Goal: Information Seeking & Learning: Understand process/instructions

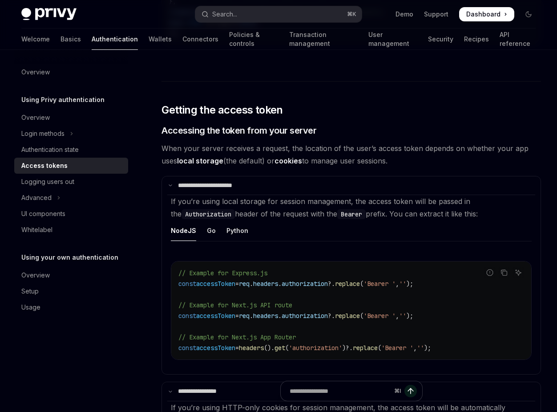
scroll to position [1224, 0]
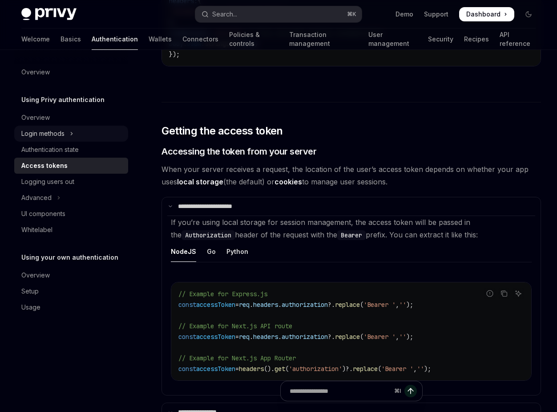
click at [61, 133] on div "Login methods" at bounding box center [42, 133] width 43 height 11
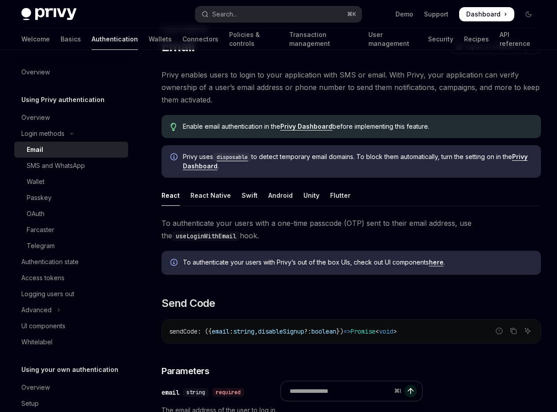
scroll to position [47, 0]
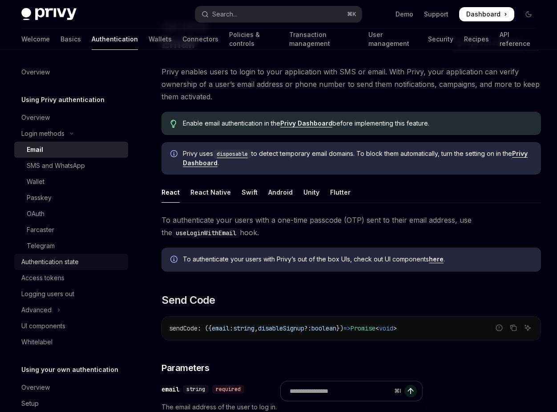
click at [75, 262] on div "Authentication state" at bounding box center [49, 261] width 57 height 11
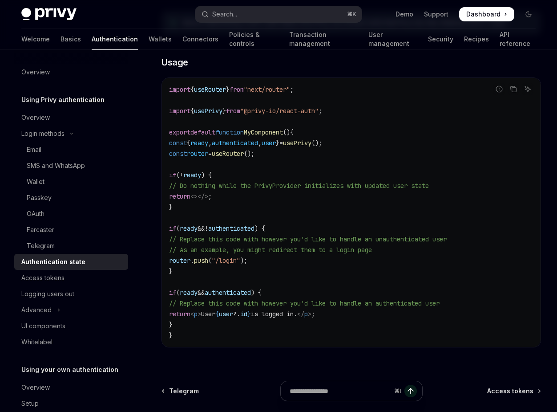
scroll to position [251, 0]
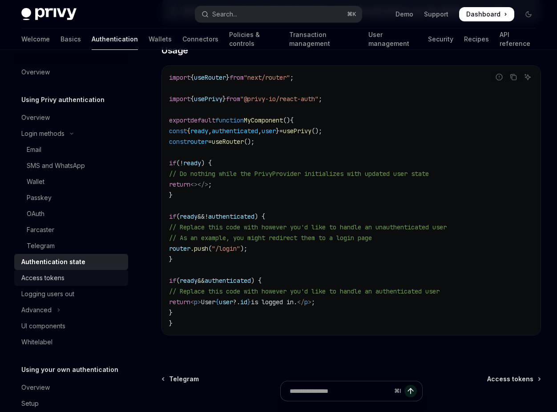
click at [82, 277] on div "Access tokens" at bounding box center [71, 277] width 101 height 11
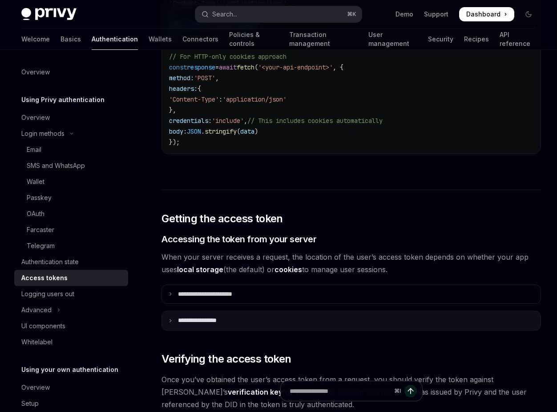
scroll to position [971, 0]
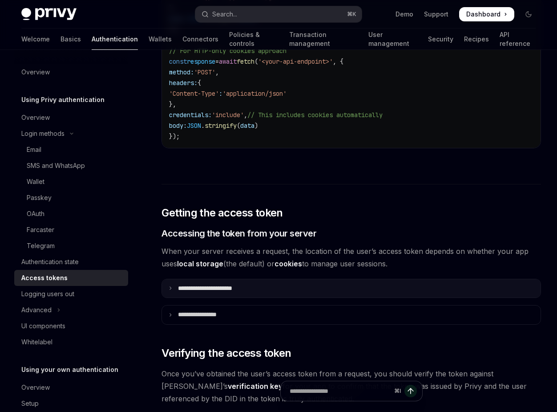
click at [278, 295] on summary "**********" at bounding box center [351, 288] width 379 height 19
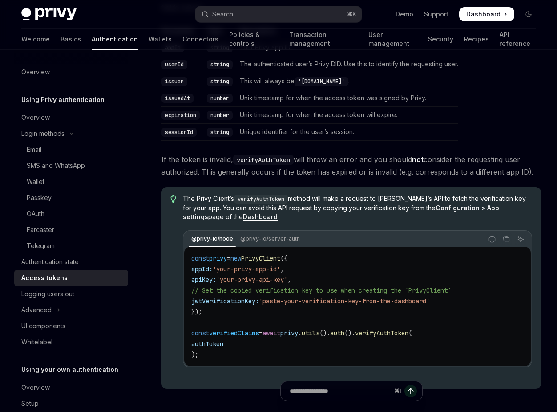
scroll to position [1804, 0]
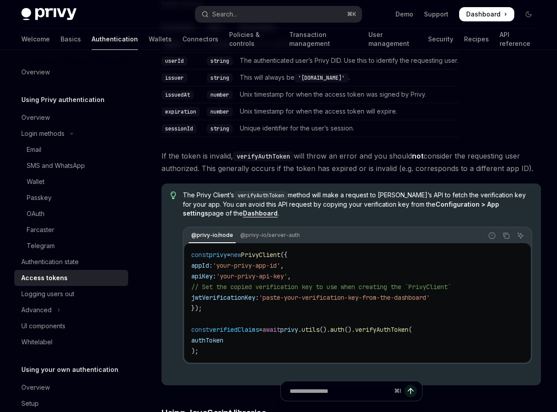
click at [237, 297] on span "jwtVerificationKey:" at bounding box center [225, 297] width 68 height 8
click at [239, 309] on code "const privy = new PrivyClient ({ appId: 'your-privy-app-id' , apiKey: 'your-pri…" at bounding box center [357, 302] width 332 height 107
drag, startPoint x: 309, startPoint y: 195, endPoint x: 336, endPoint y: 195, distance: 27.1
click at [336, 195] on span "The Privy Client’s verifyAuthToken method will make a request to Privy’s API to…" at bounding box center [357, 203] width 349 height 27
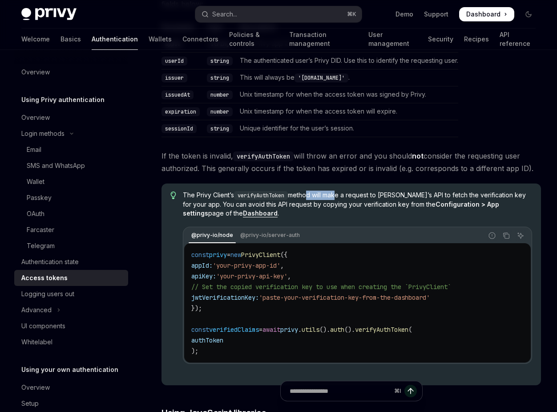
click at [339, 195] on span "The Privy Client’s verifyAuthToken method will make a request to Privy’s API to…" at bounding box center [357, 203] width 349 height 27
click at [278, 274] on span "'your-privy-api-key'" at bounding box center [251, 276] width 71 height 8
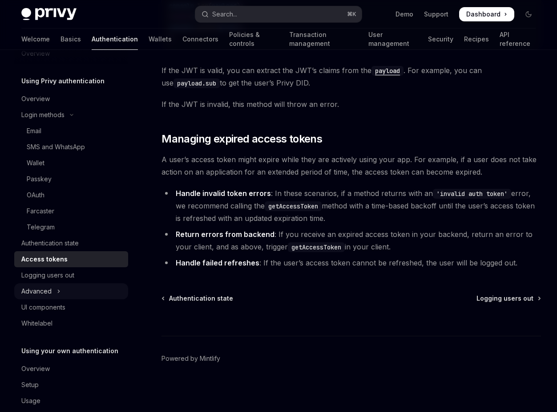
scroll to position [33, 0]
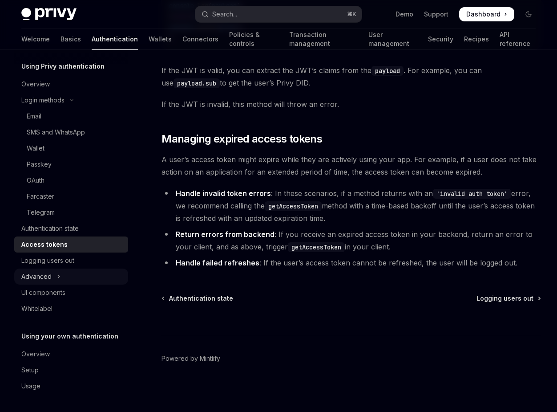
click at [62, 279] on button "Advanced" at bounding box center [71, 276] width 114 height 16
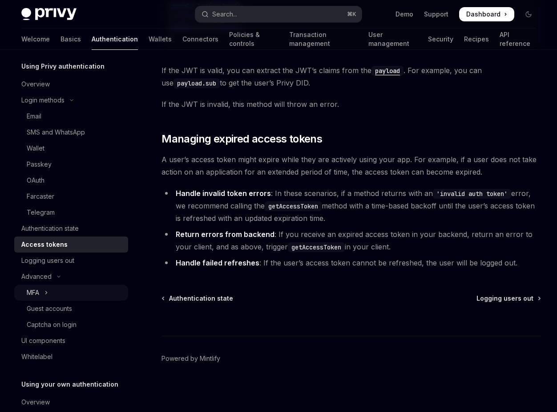
click at [78, 292] on button "MFA" at bounding box center [71, 292] width 114 height 16
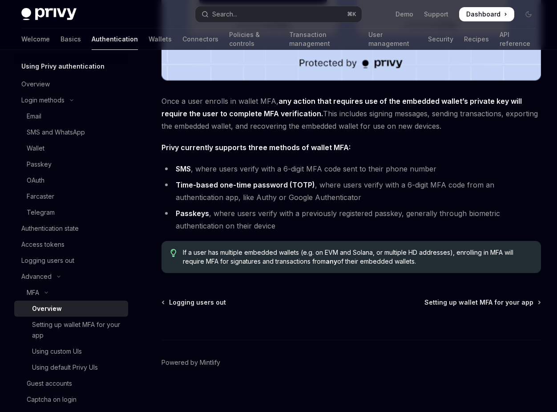
scroll to position [359, 0]
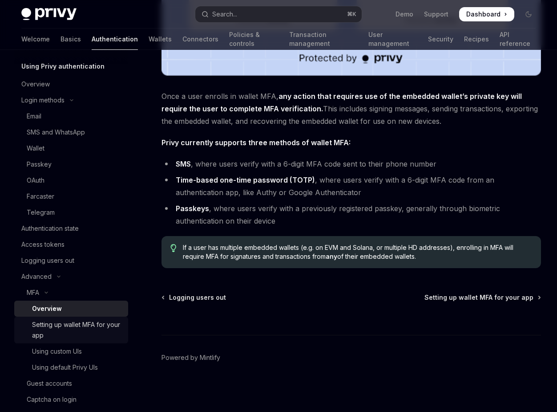
click at [101, 325] on div "Setting up wallet MFA for your app" at bounding box center [77, 329] width 91 height 21
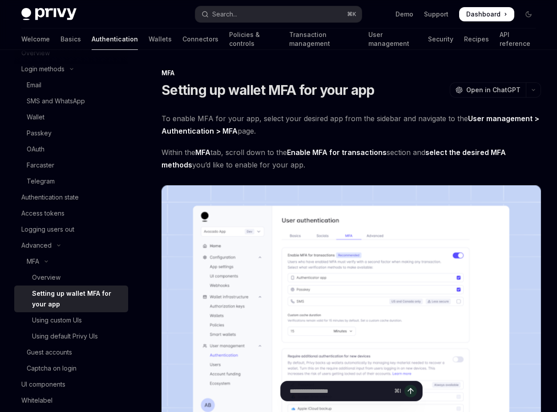
scroll to position [73, 0]
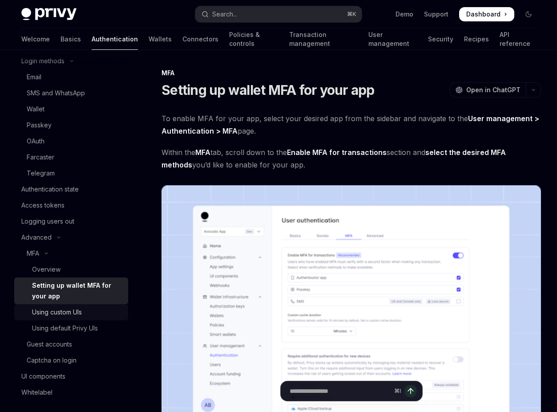
click at [94, 315] on div "Using custom UIs" at bounding box center [77, 312] width 91 height 11
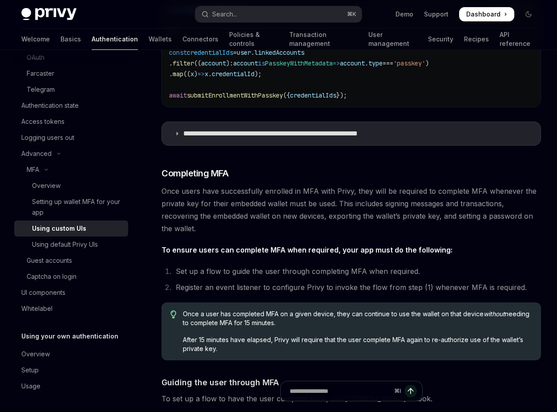
scroll to position [1821, 0]
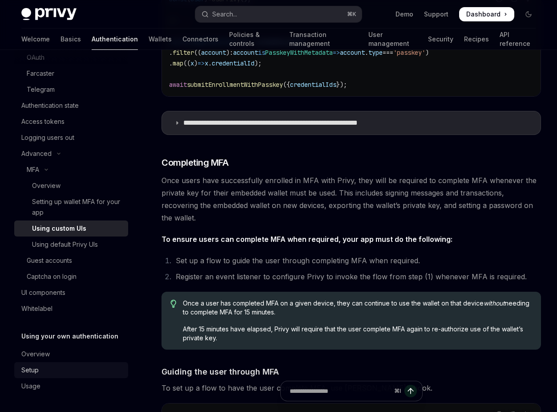
click at [41, 368] on div "Setup" at bounding box center [71, 369] width 101 height 11
type textarea "*"
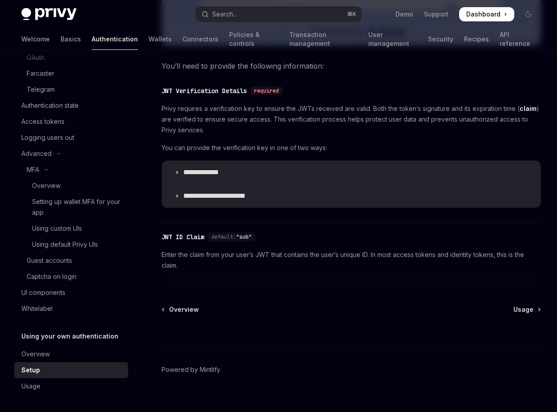
scroll to position [446, 0]
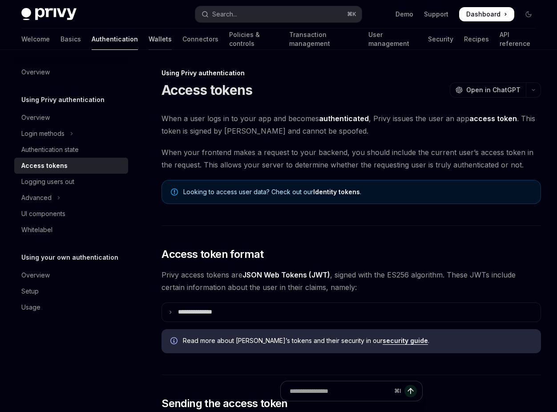
click at [149, 40] on link "Wallets" at bounding box center [160, 38] width 23 height 21
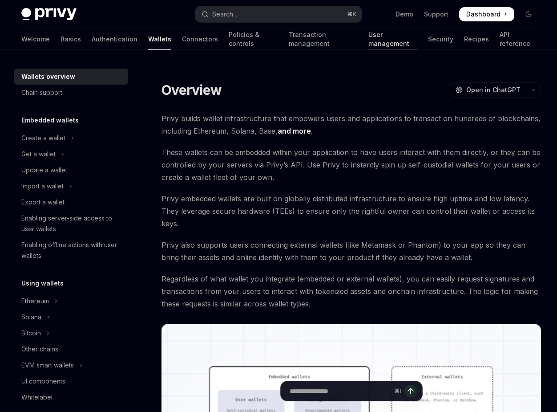
click at [368, 45] on link "User management" at bounding box center [392, 38] width 49 height 21
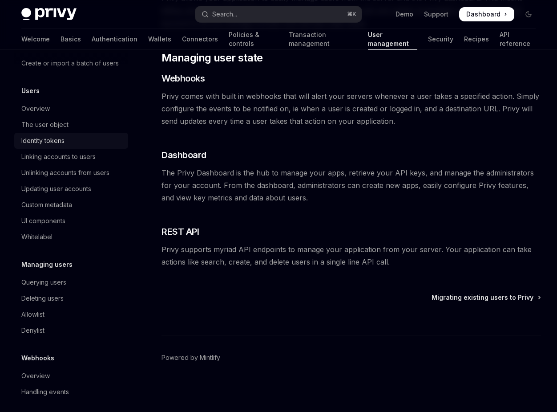
scroll to position [92, 0]
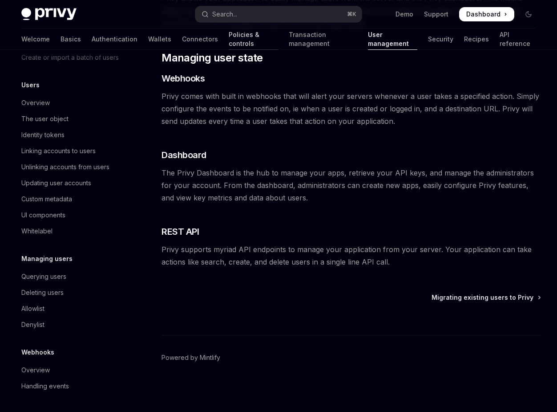
click at [229, 36] on link "Policies & controls" at bounding box center [253, 38] width 49 height 21
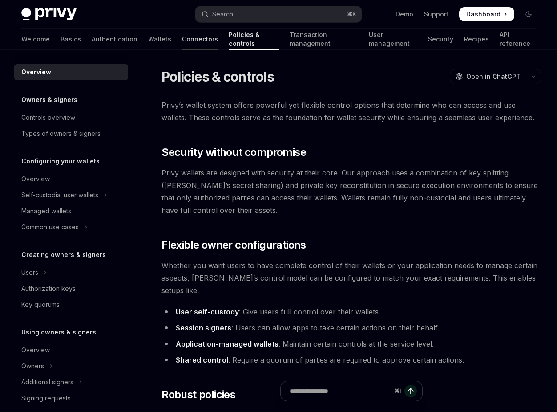
click at [182, 40] on link "Connectors" at bounding box center [200, 38] width 36 height 21
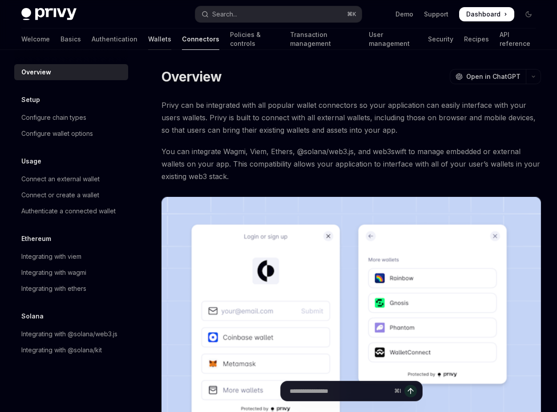
click at [148, 38] on link "Wallets" at bounding box center [159, 38] width 23 height 21
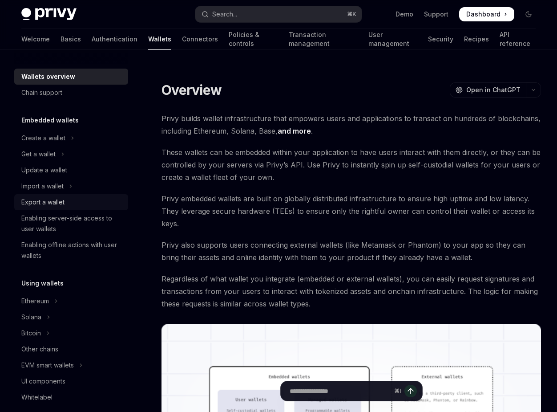
click at [60, 202] on div "Export a wallet" at bounding box center [42, 202] width 43 height 11
type textarea "*"
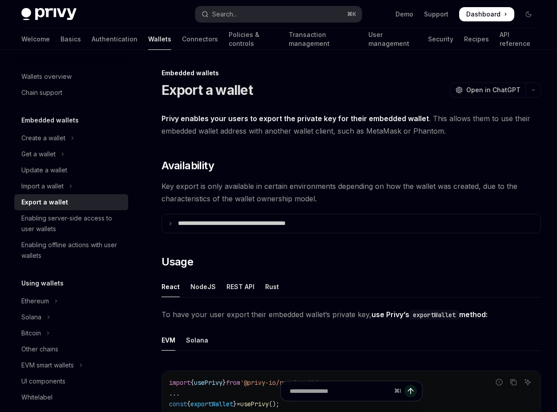
scroll to position [5, 0]
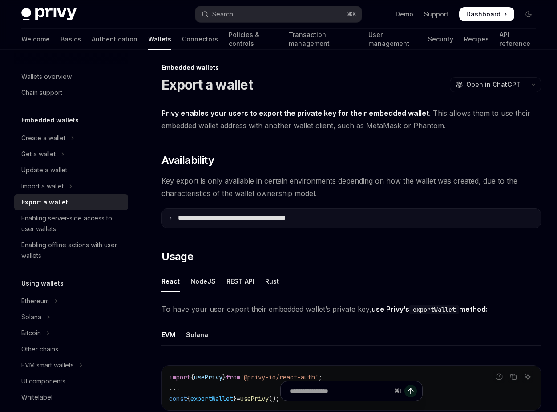
click at [209, 218] on p "**********" at bounding box center [251, 218] width 147 height 8
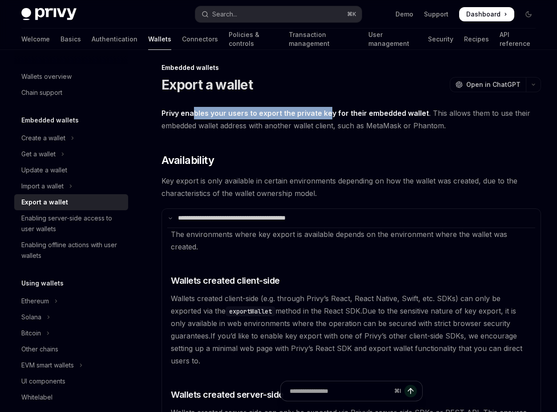
drag, startPoint x: 194, startPoint y: 112, endPoint x: 328, endPoint y: 112, distance: 133.1
click at [327, 112] on strong "Privy enables your users to export the private key for their embedded wallet" at bounding box center [295, 113] width 267 height 9
click at [328, 112] on strong "Privy enables your users to export the private key for their embedded wallet" at bounding box center [295, 113] width 267 height 9
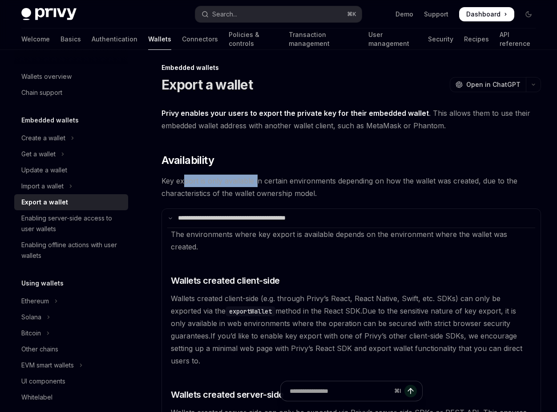
drag, startPoint x: 184, startPoint y: 183, endPoint x: 258, endPoint y: 183, distance: 73.9
click at [258, 183] on span "Key export is only available in certain environments depending on how the walle…" at bounding box center [352, 186] width 380 height 25
click at [276, 180] on span "Key export is only available in certain environments depending on how the walle…" at bounding box center [352, 186] width 380 height 25
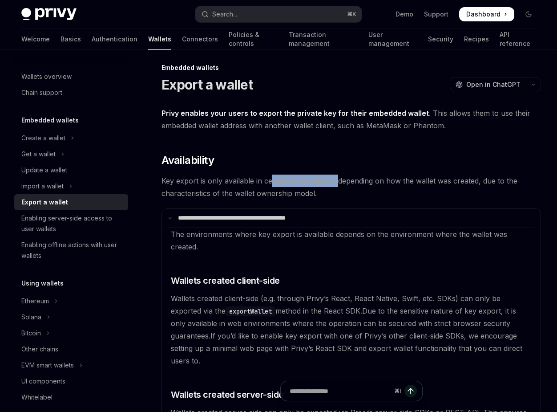
drag, startPoint x: 271, startPoint y: 182, endPoint x: 337, endPoint y: 182, distance: 65.9
click at [337, 182] on span "Key export is only available in certain environments depending on how the walle…" at bounding box center [352, 186] width 380 height 25
click at [353, 181] on span "Key export is only available in certain environments depending on how the walle…" at bounding box center [352, 186] width 380 height 25
drag, startPoint x: 322, startPoint y: 181, endPoint x: 417, endPoint y: 180, distance: 94.8
click at [417, 181] on span "Key export is only available in certain environments depending on how the walle…" at bounding box center [352, 186] width 380 height 25
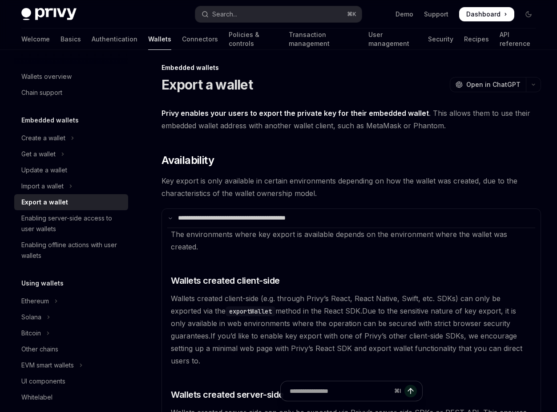
click at [282, 199] on span "Key export is only available in certain environments depending on how the walle…" at bounding box center [352, 186] width 380 height 25
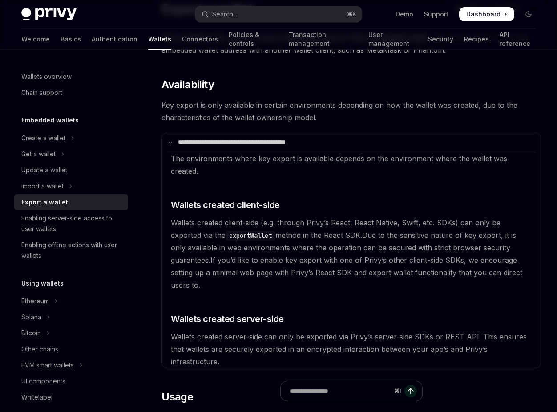
scroll to position [91, 0]
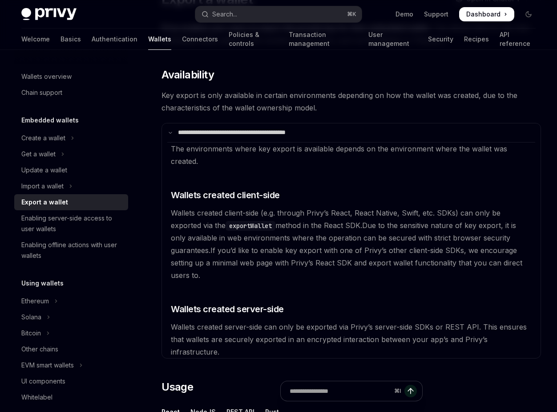
click at [226, 225] on code "exportWallet" at bounding box center [251, 226] width 50 height 10
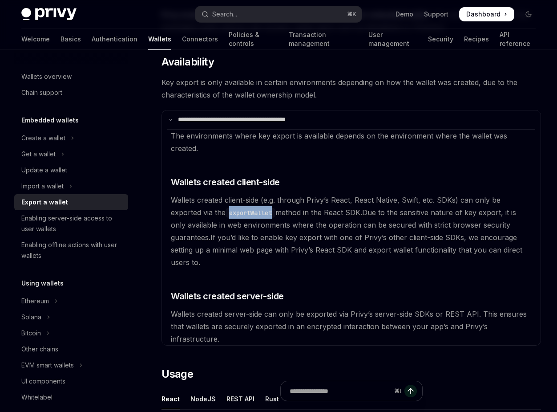
scroll to position [105, 0]
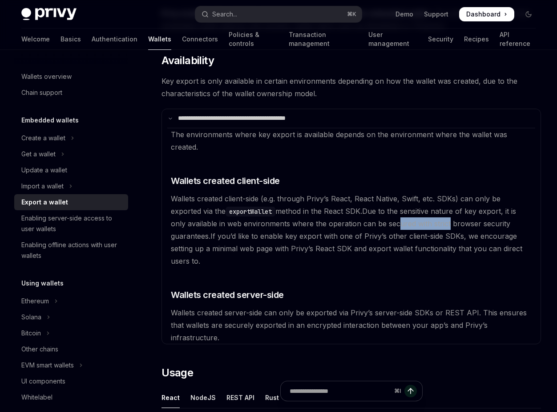
drag, startPoint x: 381, startPoint y: 223, endPoint x: 431, endPoint y: 223, distance: 49.8
click at [431, 223] on span "Due to the sensitive nature of key export, it is only available in web environm…" at bounding box center [343, 223] width 345 height 34
click at [452, 225] on span "Due to the sensitive nature of key export, it is only available in web environm…" at bounding box center [343, 223] width 345 height 34
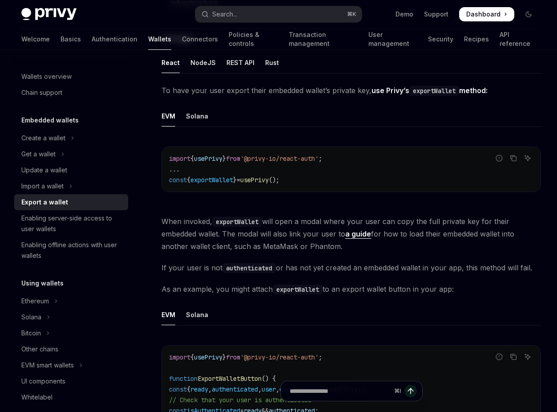
scroll to position [441, 0]
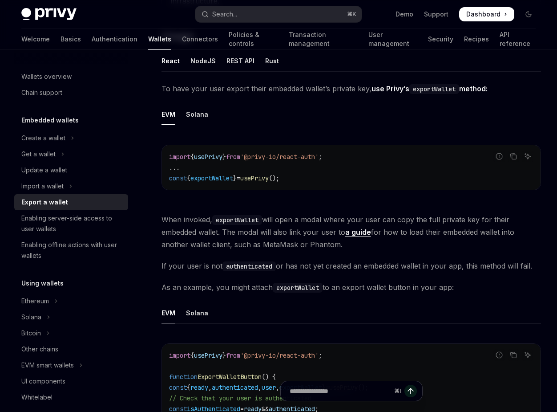
click at [356, 234] on link "a guide" at bounding box center [358, 231] width 26 height 9
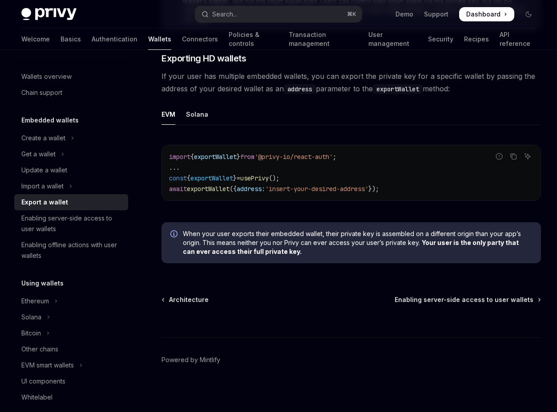
scroll to position [1054, 0]
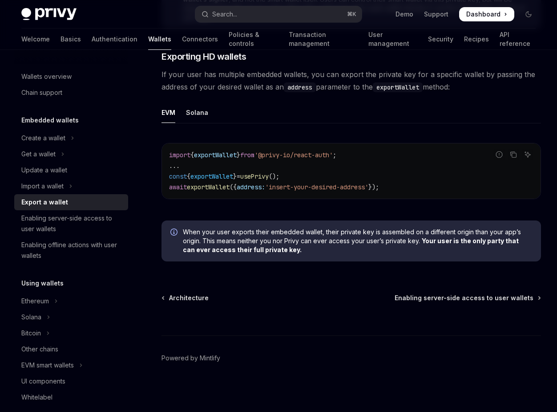
click at [218, 175] on span "exportWallet" at bounding box center [211, 176] width 43 height 8
click at [219, 183] on span "exportWallet" at bounding box center [208, 187] width 43 height 8
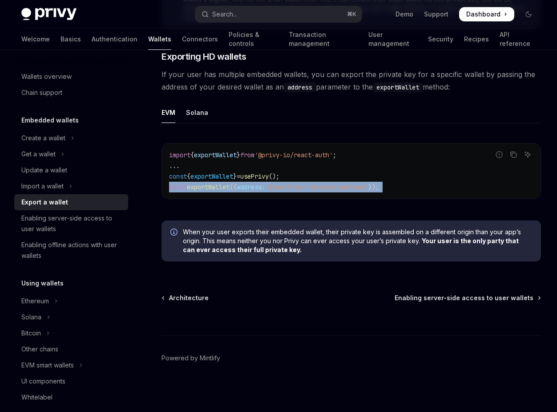
click at [219, 183] on span "exportWallet" at bounding box center [208, 187] width 43 height 8
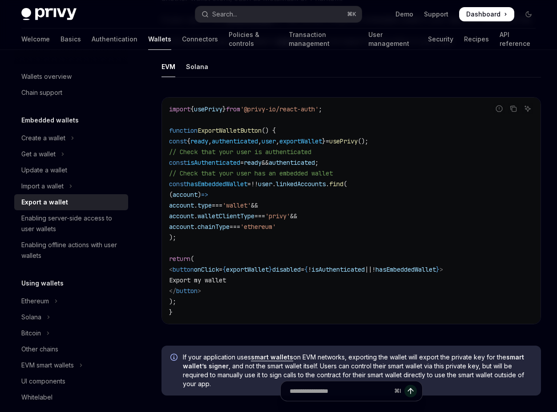
scroll to position [683, 0]
